Goal: Transaction & Acquisition: Purchase product/service

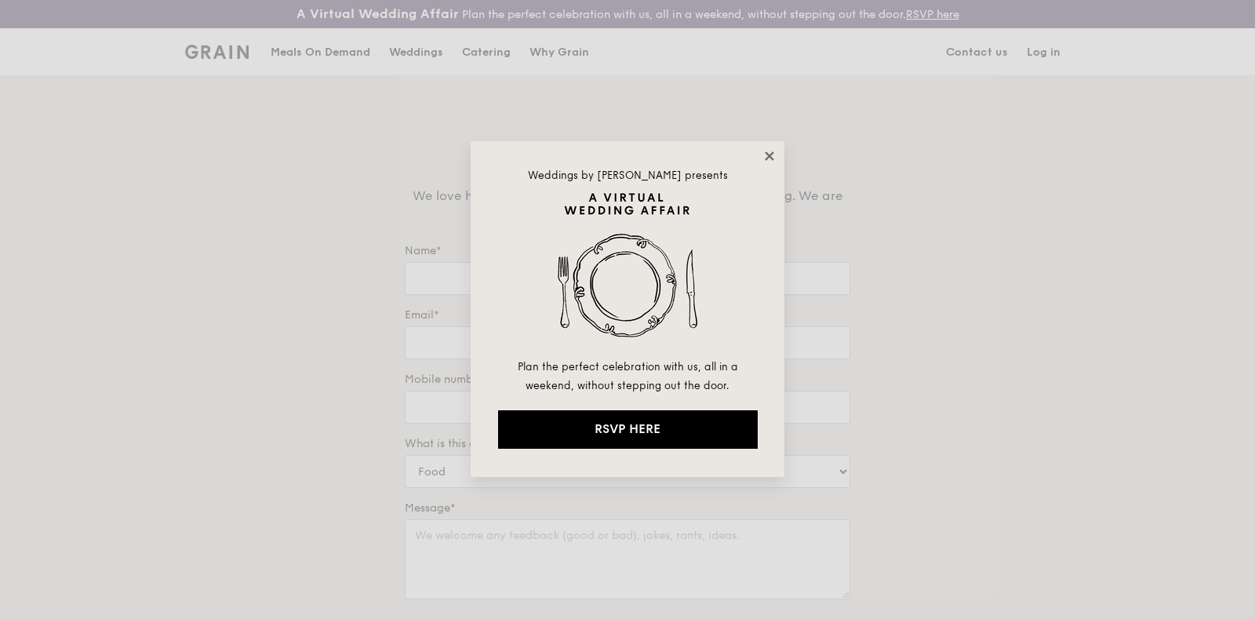
click at [769, 156] on icon at bounding box center [769, 155] width 9 height 9
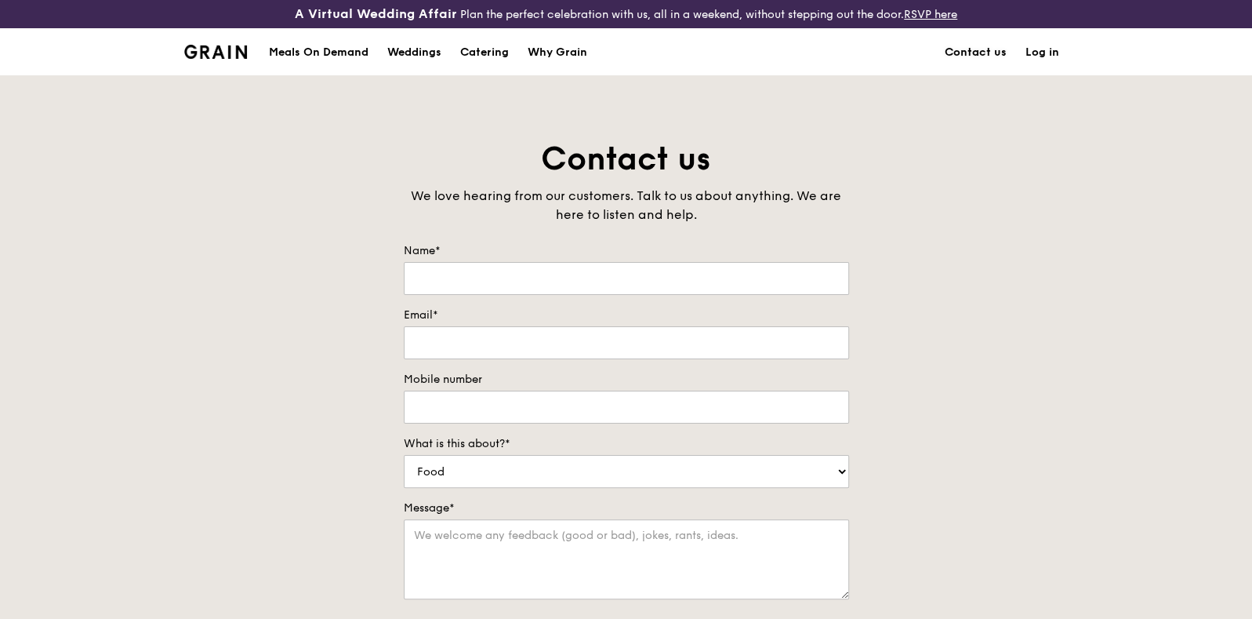
click at [971, 41] on link "Contact us" at bounding box center [976, 52] width 81 height 47
click at [1039, 49] on link "Log in" at bounding box center [1042, 52] width 53 height 47
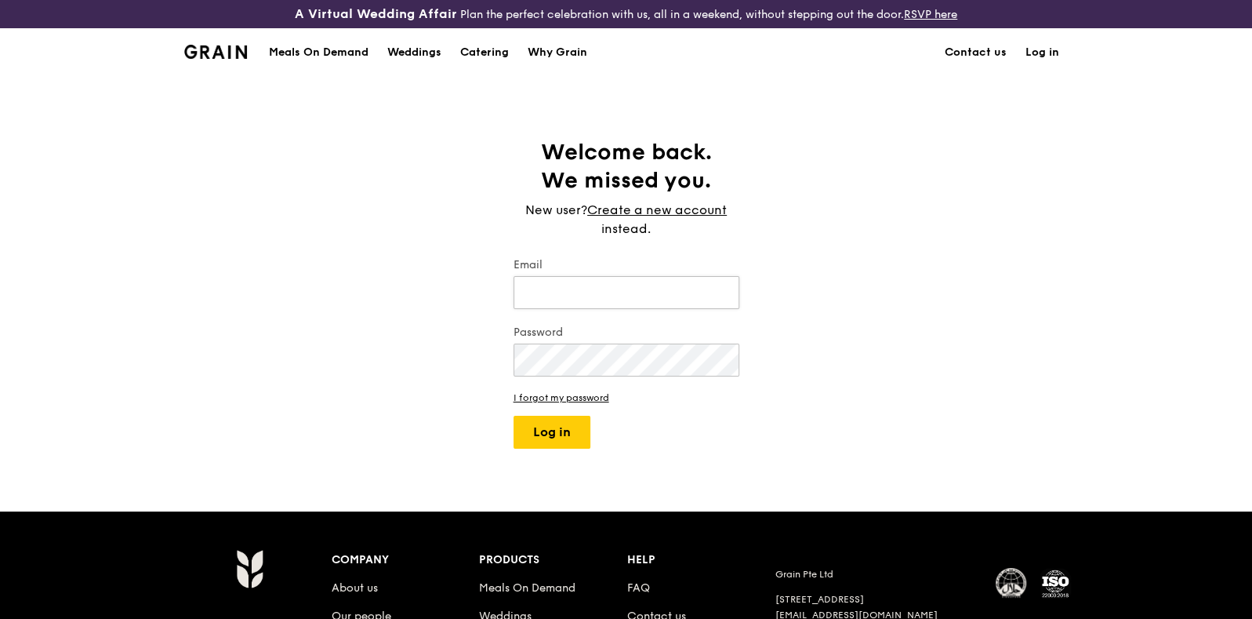
click at [557, 297] on input "Email" at bounding box center [627, 292] width 226 height 33
type input "[PERSON_NAME][EMAIL_ADDRESS][PERSON_NAME][DOMAIN_NAME]"
click at [573, 421] on button "Log in" at bounding box center [552, 432] width 77 height 33
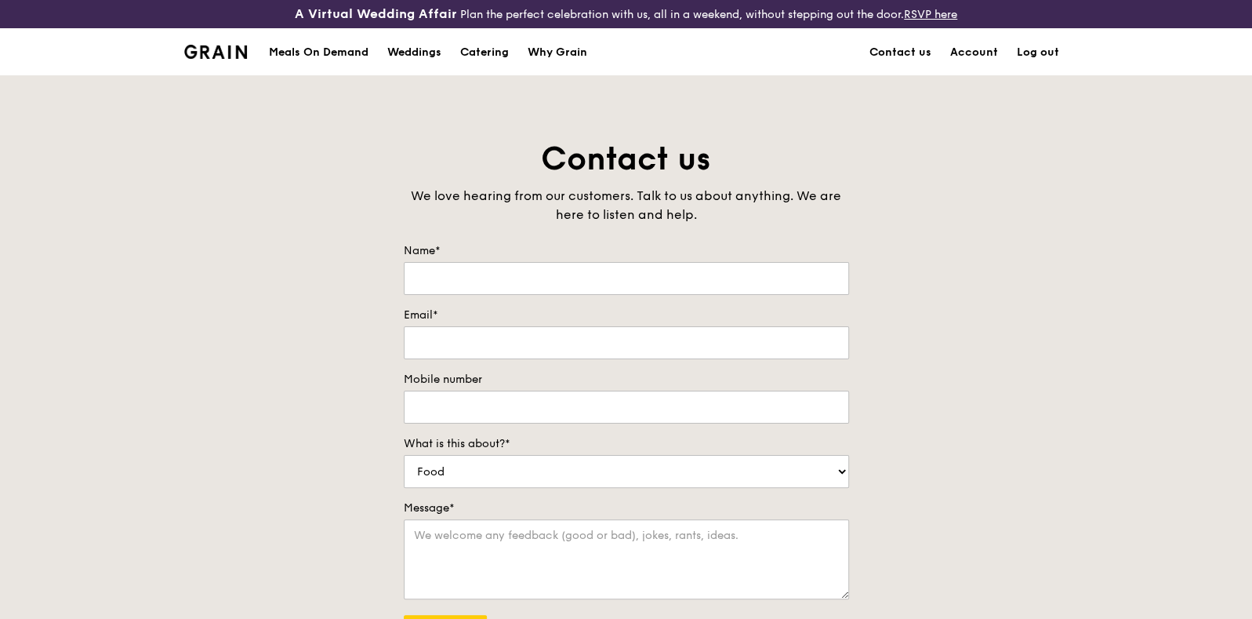
type input "[PERSON_NAME]"
type input "[PERSON_NAME][EMAIL_ADDRESS][PERSON_NAME][DOMAIN_NAME]"
type input "96445138"
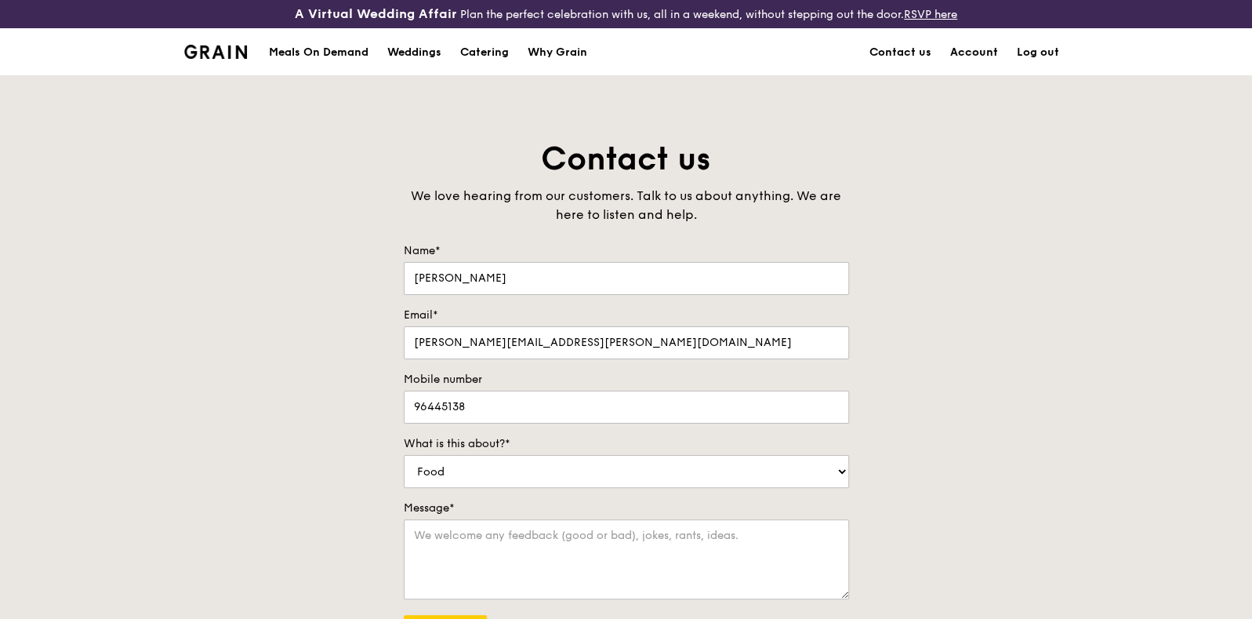
click at [990, 53] on link "Account" at bounding box center [974, 52] width 67 height 47
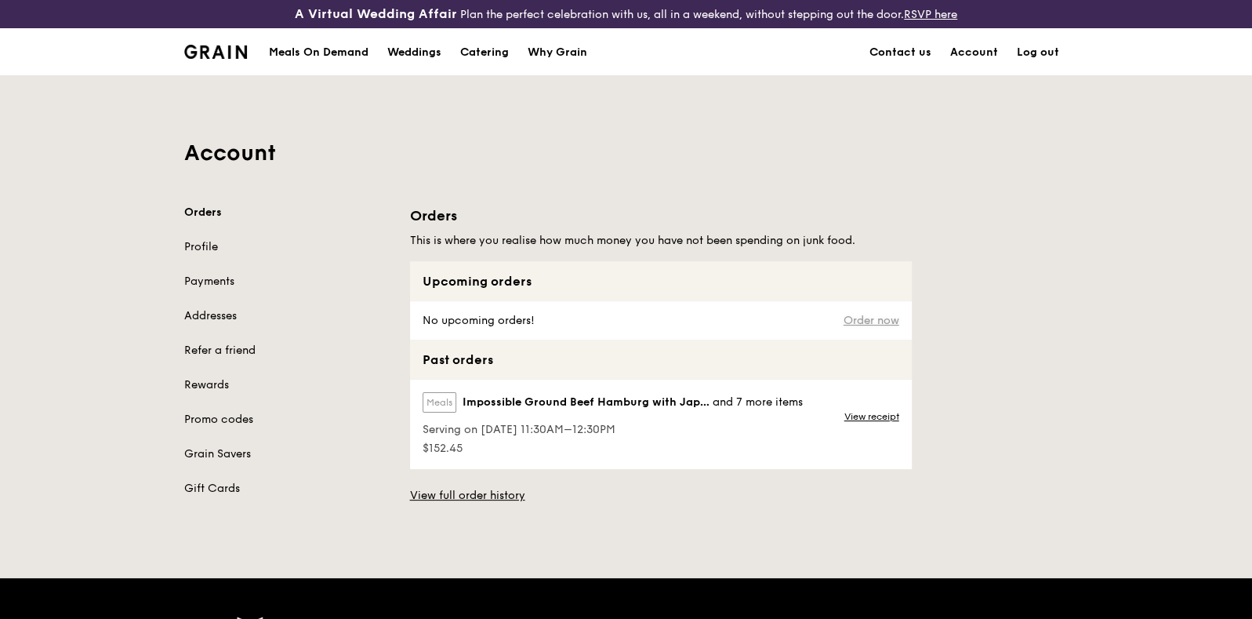
click at [877, 314] on link "Order now" at bounding box center [872, 320] width 56 height 13
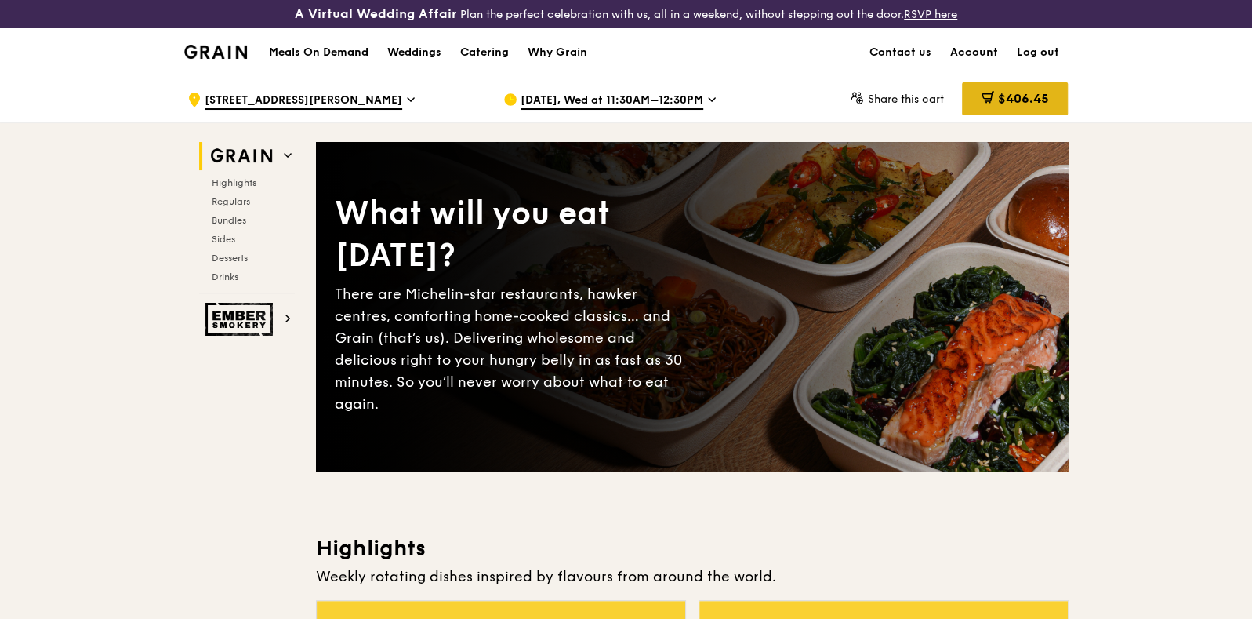
click at [991, 92] on icon at bounding box center [988, 97] width 13 height 13
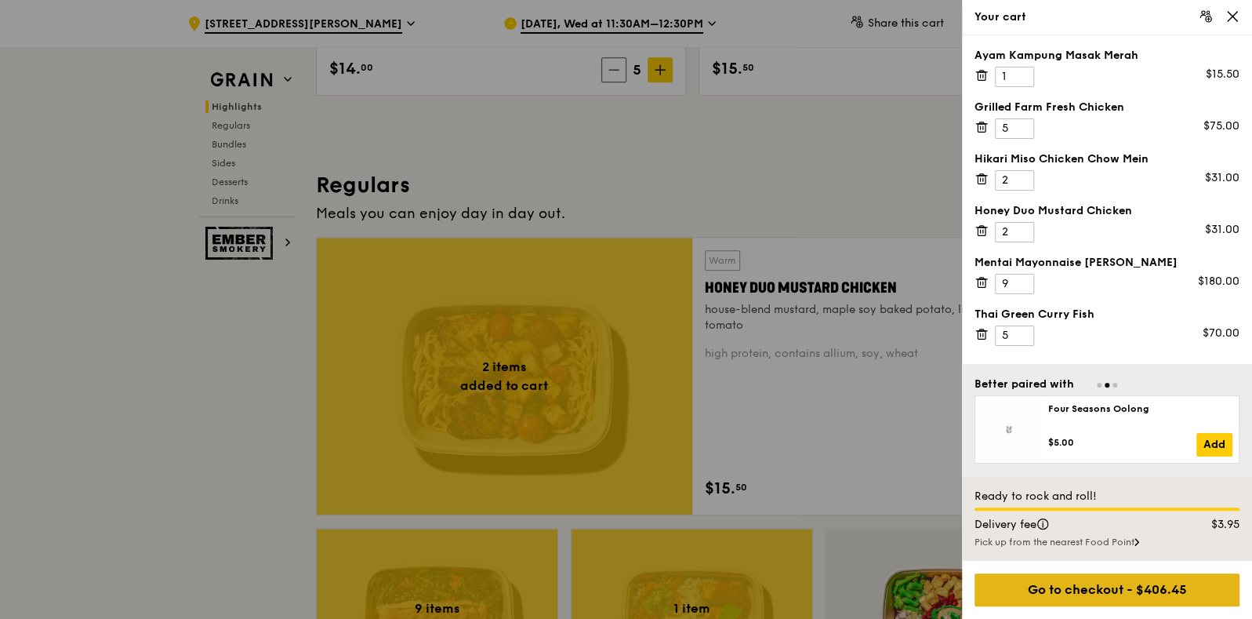
scroll to position [980, 0]
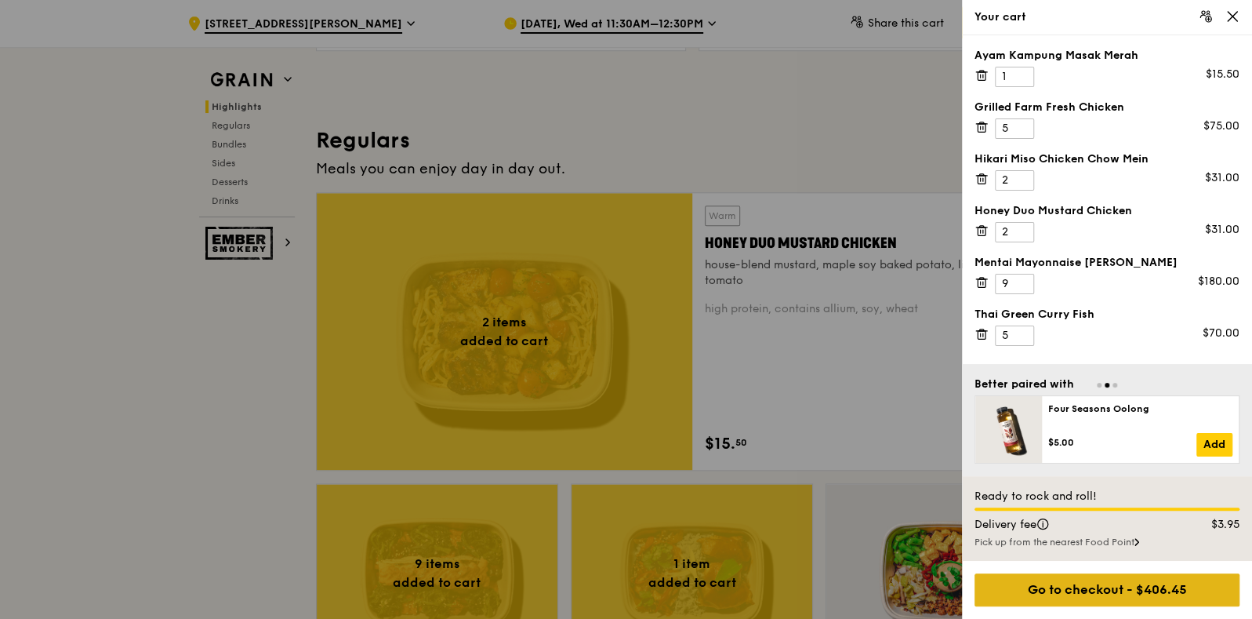
click at [1118, 589] on div "Go to checkout - $406.45" at bounding box center [1107, 589] width 265 height 33
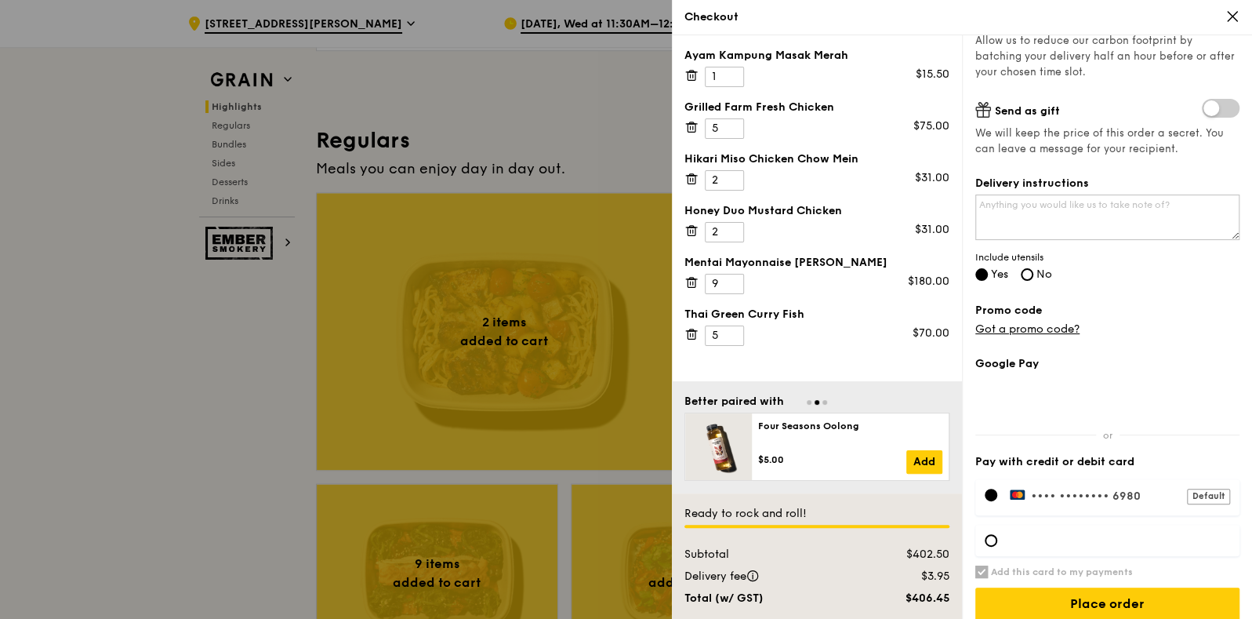
scroll to position [328, 0]
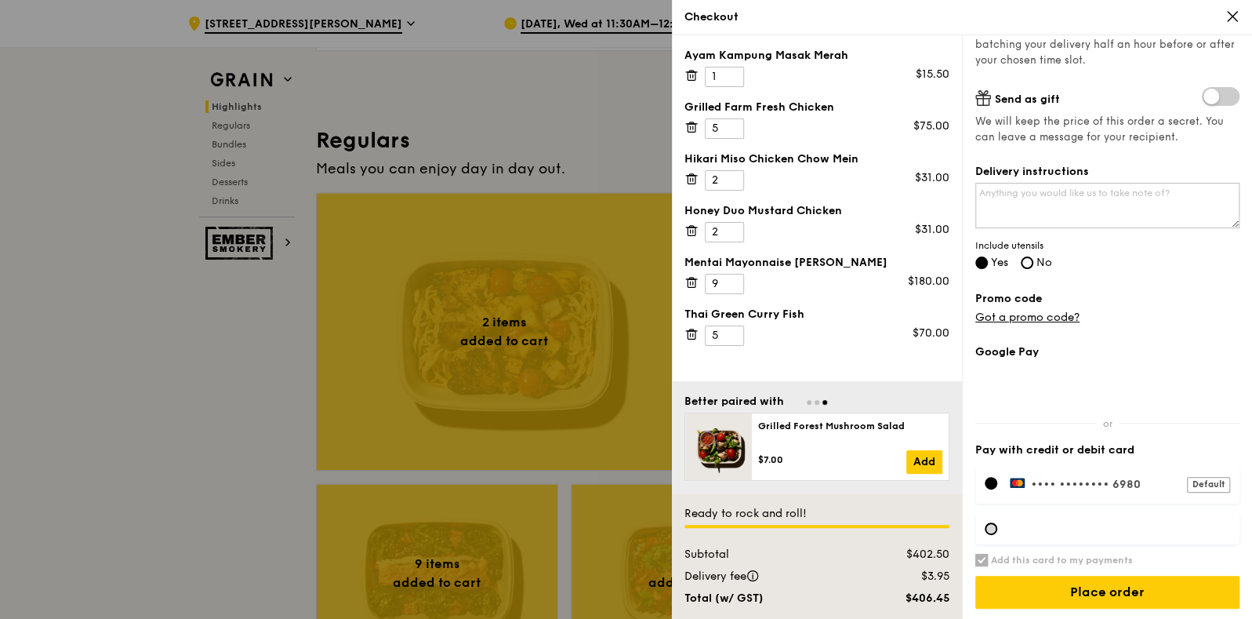
click at [992, 525] on div at bounding box center [991, 528] width 13 height 13
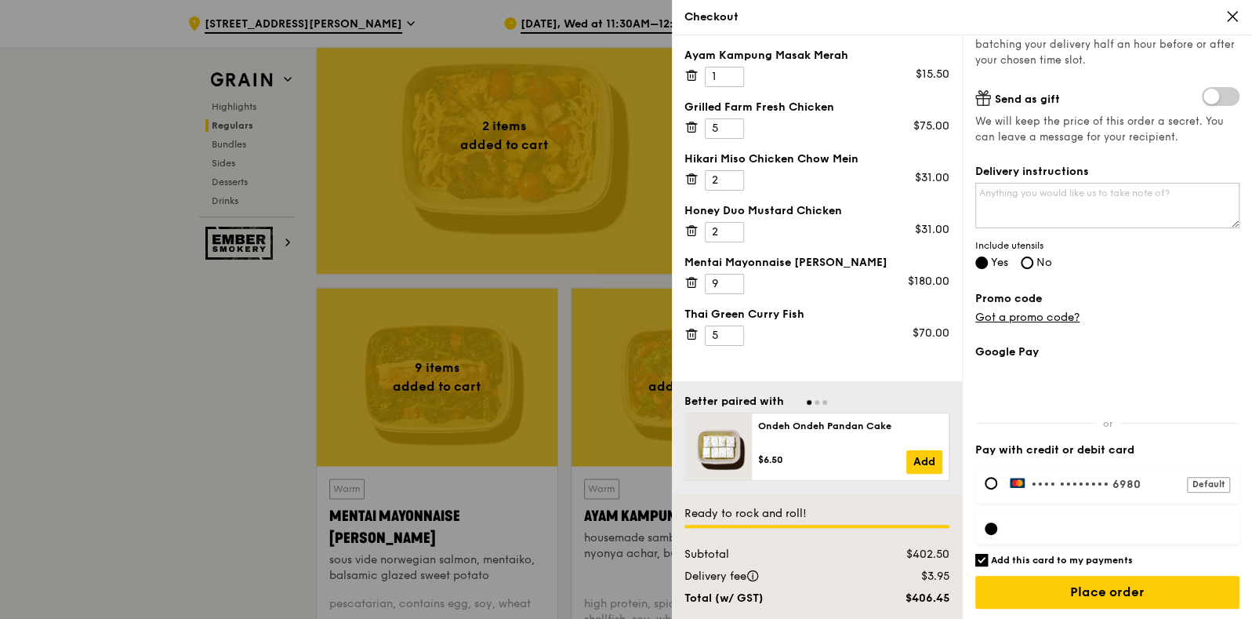
scroll to position [230, 0]
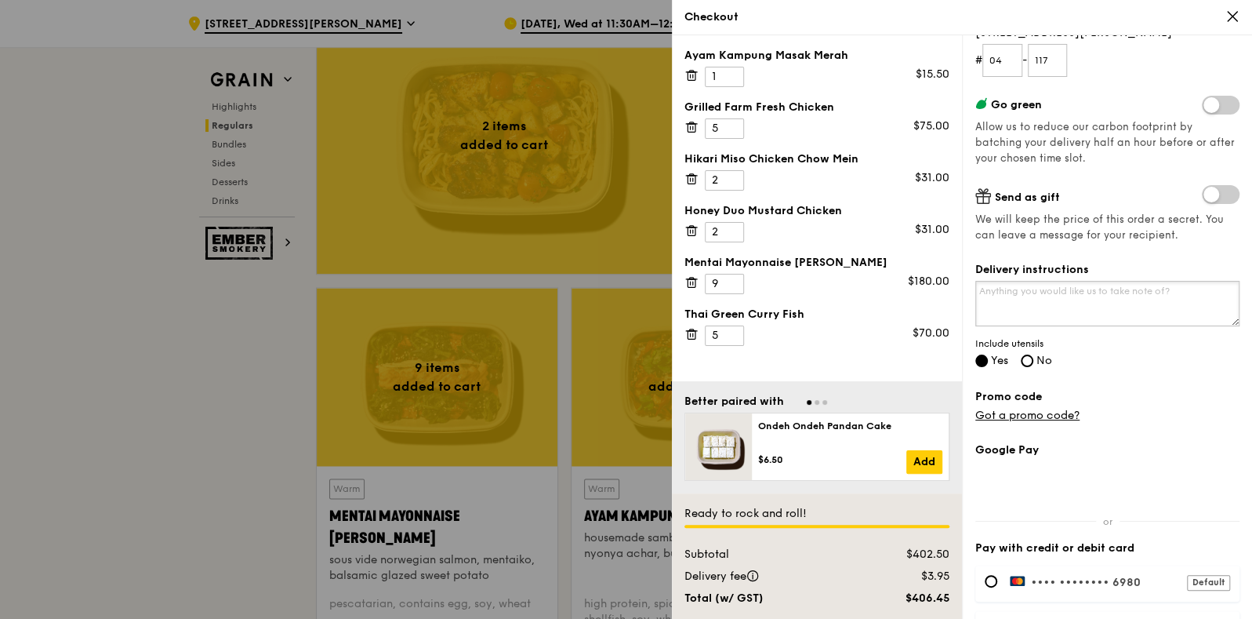
click at [1122, 305] on textarea "Delivery instructions" at bounding box center [1108, 303] width 264 height 45
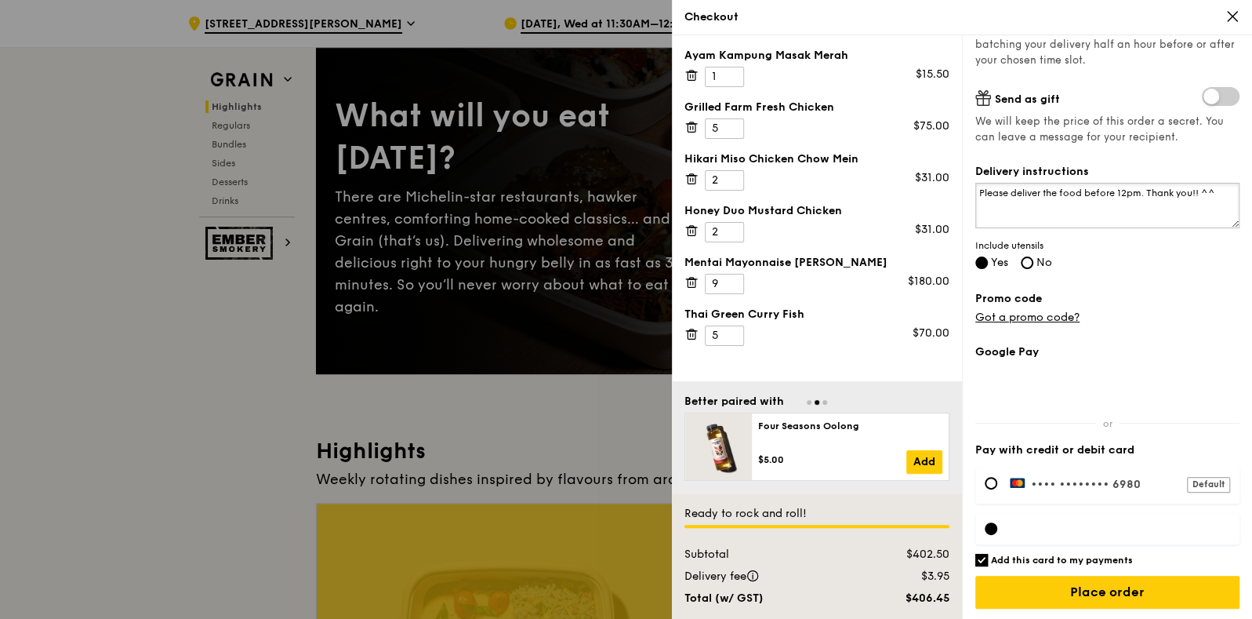
scroll to position [97, 0]
type textarea "Please deliver the food before 12pm. Thank you!! ^^"
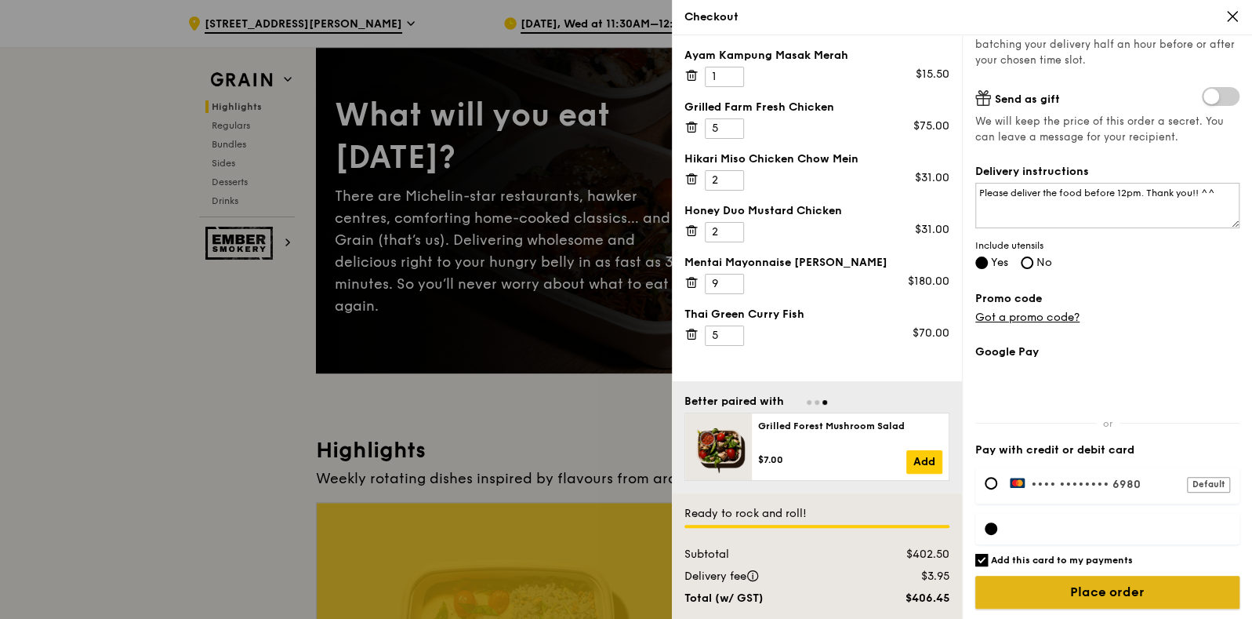
click at [1047, 580] on input "Place order" at bounding box center [1108, 592] width 264 height 33
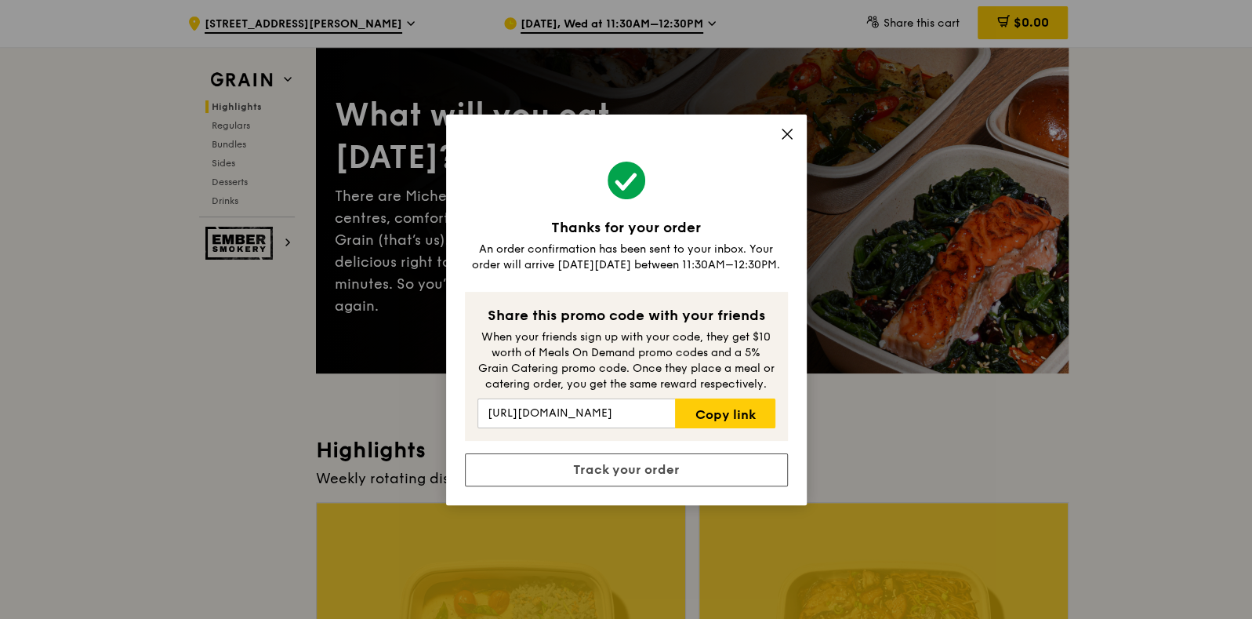
click at [788, 131] on icon at bounding box center [787, 134] width 14 height 14
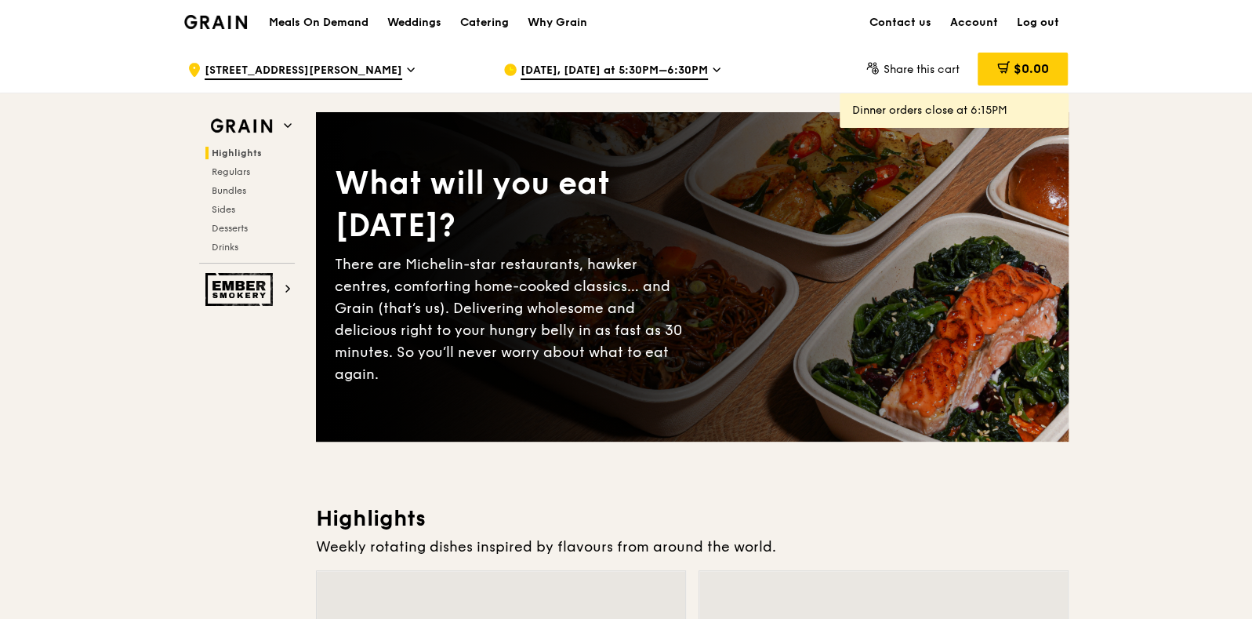
scroll to position [0, 0]
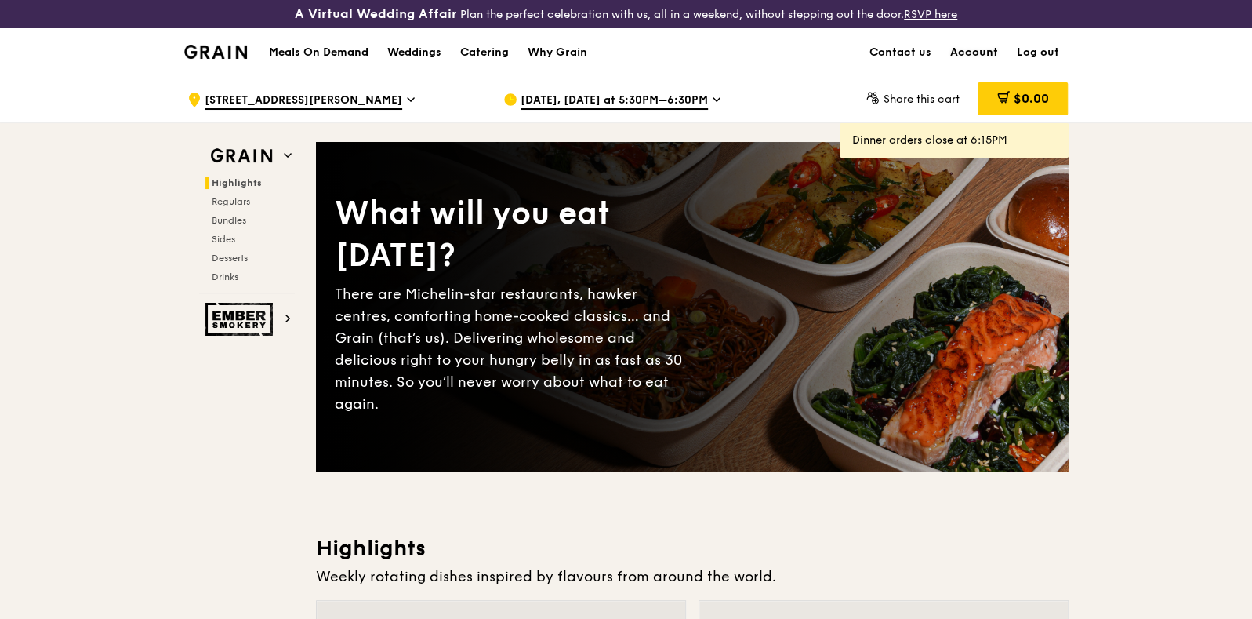
click at [980, 48] on link "Account" at bounding box center [974, 52] width 67 height 47
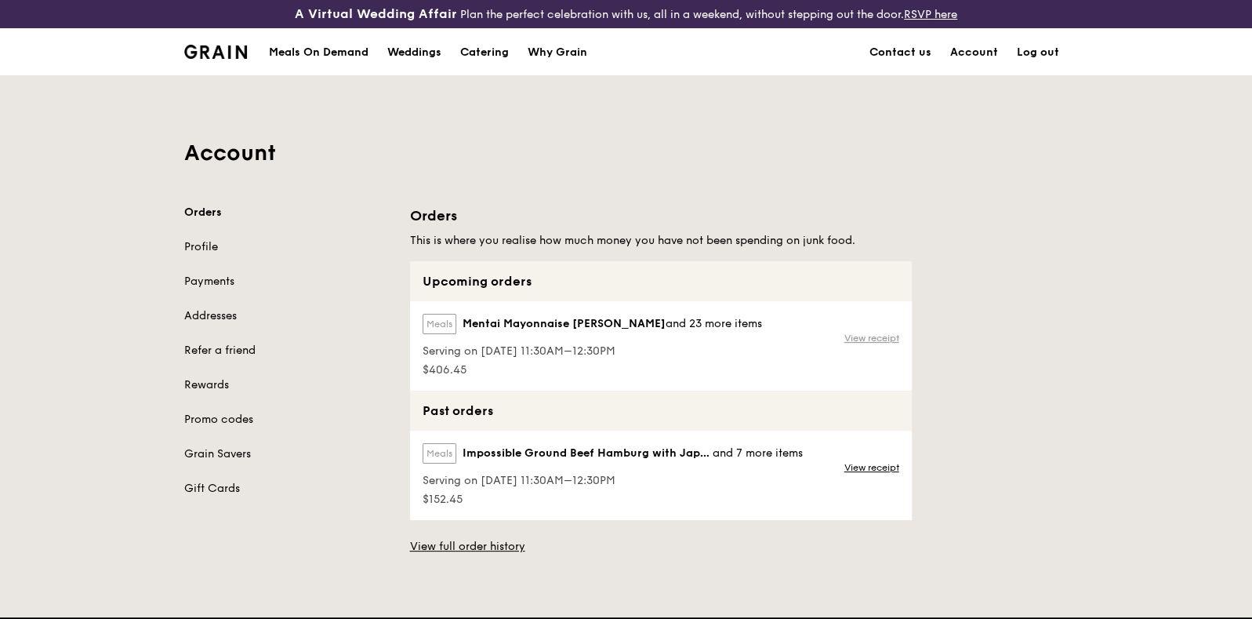
click at [868, 334] on link "View receipt" at bounding box center [872, 338] width 55 height 13
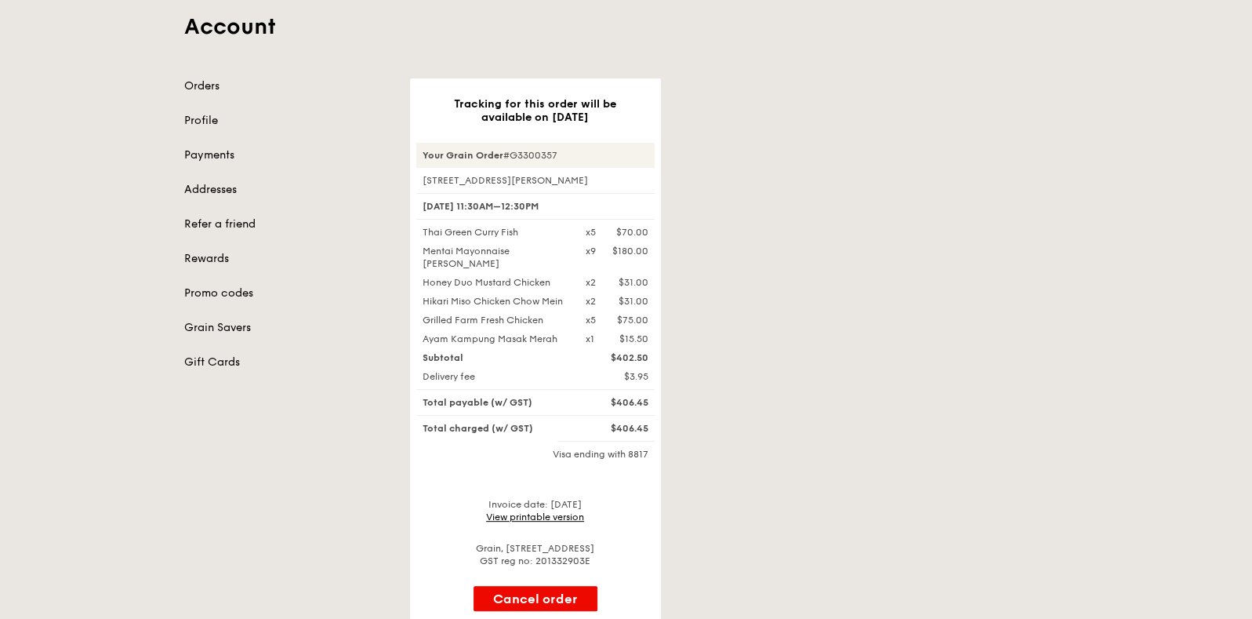
scroll to position [97, 0]
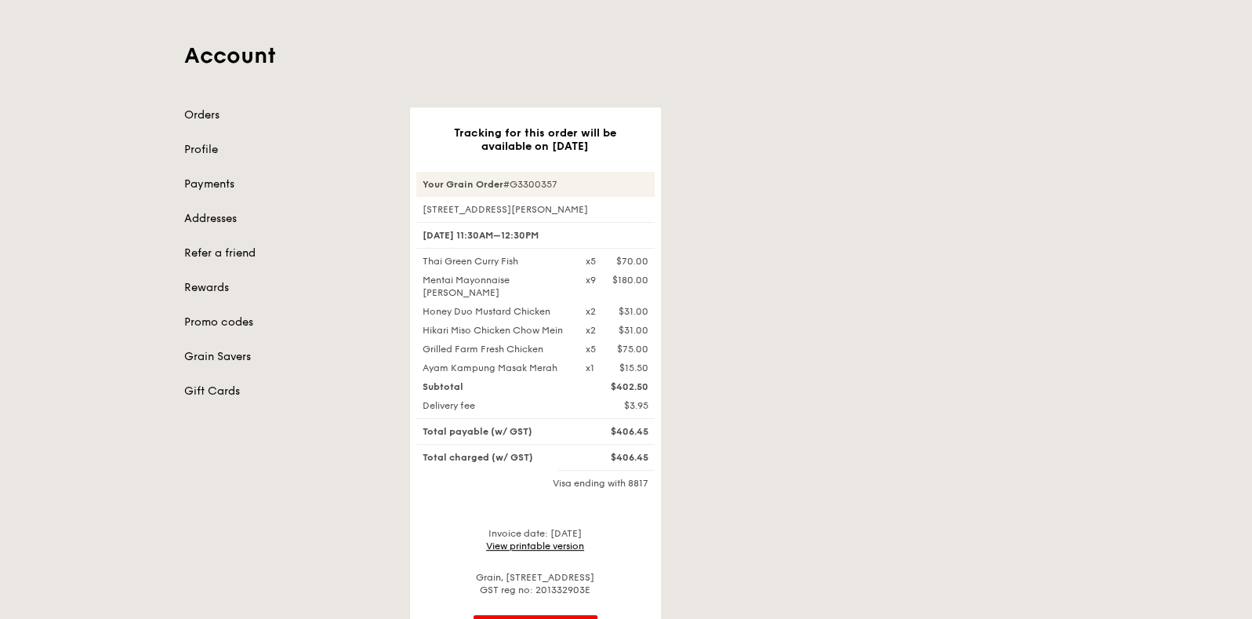
click at [554, 543] on link "View printable version" at bounding box center [535, 545] width 98 height 11
